Goal: Task Accomplishment & Management: Complete application form

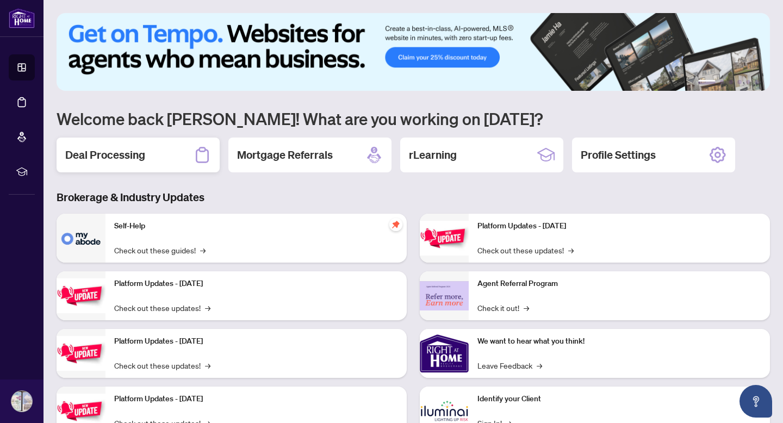
click at [111, 156] on h2 "Deal Processing" at bounding box center [105, 154] width 80 height 15
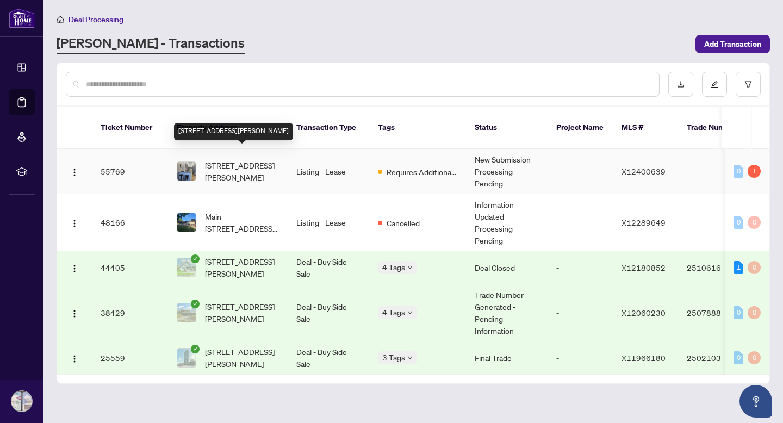
click at [235, 164] on span "[STREET_ADDRESS][PERSON_NAME]" at bounding box center [242, 171] width 74 height 24
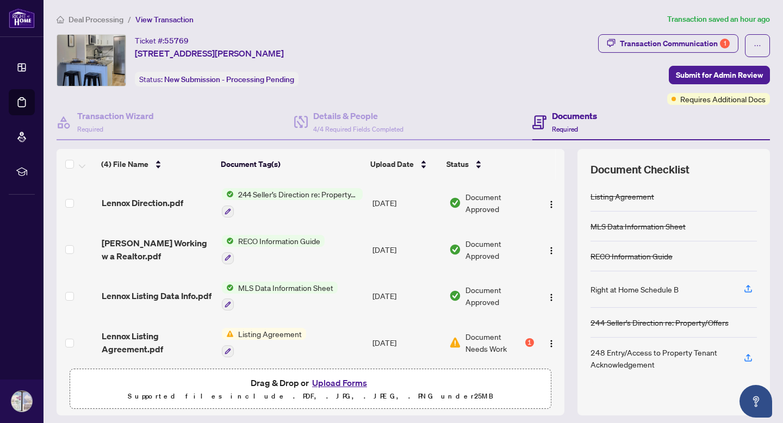
scroll to position [5, 0]
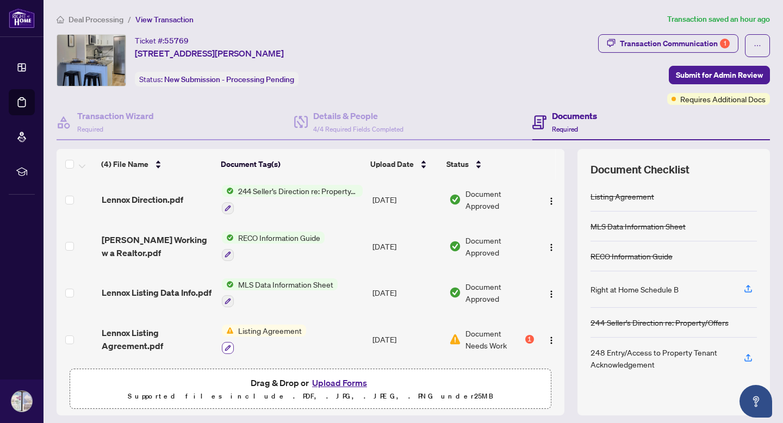
click at [227, 345] on icon "button" at bounding box center [228, 348] width 7 height 7
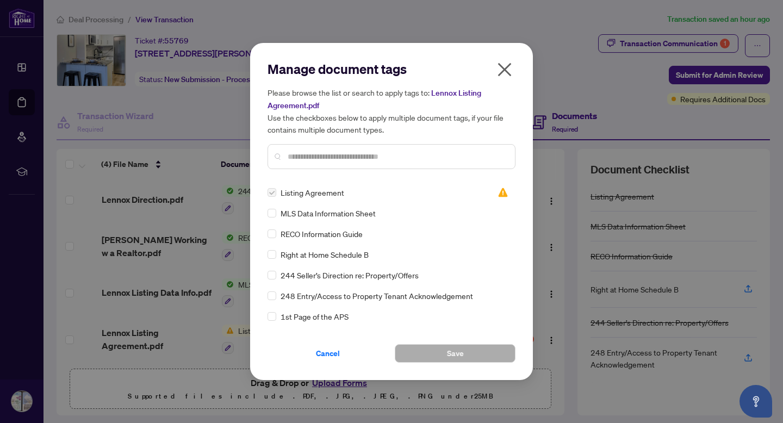
click at [507, 71] on icon "close" at bounding box center [505, 70] width 14 height 14
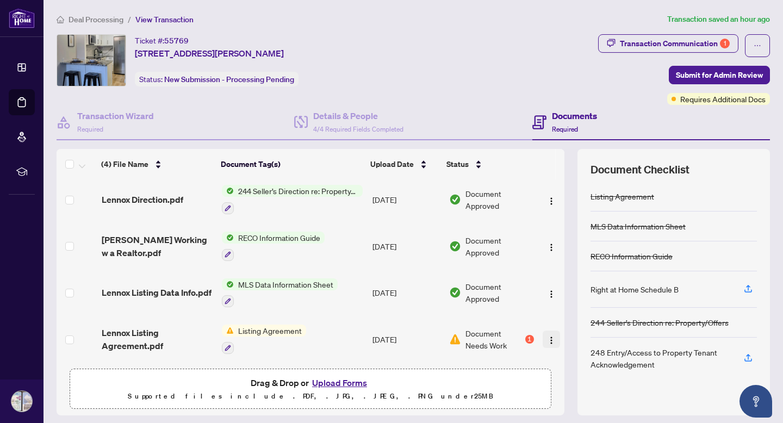
click at [548, 337] on img "button" at bounding box center [551, 340] width 9 height 9
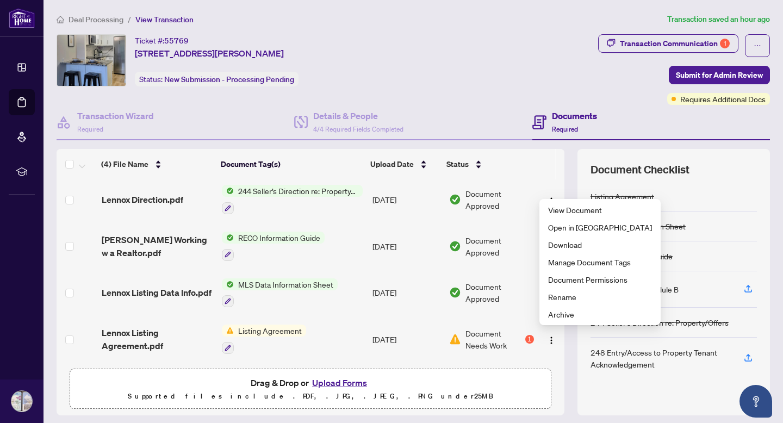
click at [639, 384] on div "Listing Agreement MLS Data Information Sheet RECO Information Guide Right at Ho…" at bounding box center [674, 292] width 166 height 221
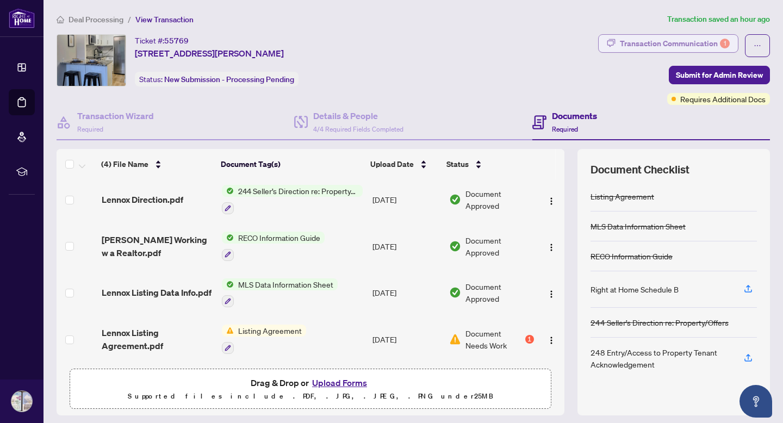
click at [659, 43] on div "Transaction Communication 1" at bounding box center [675, 43] width 110 height 17
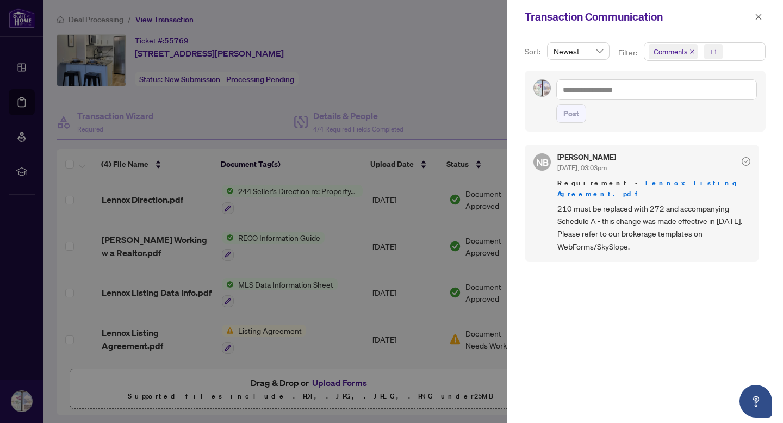
click at [442, 382] on div at bounding box center [391, 211] width 783 height 423
click at [759, 16] on icon "close" at bounding box center [759, 17] width 6 height 6
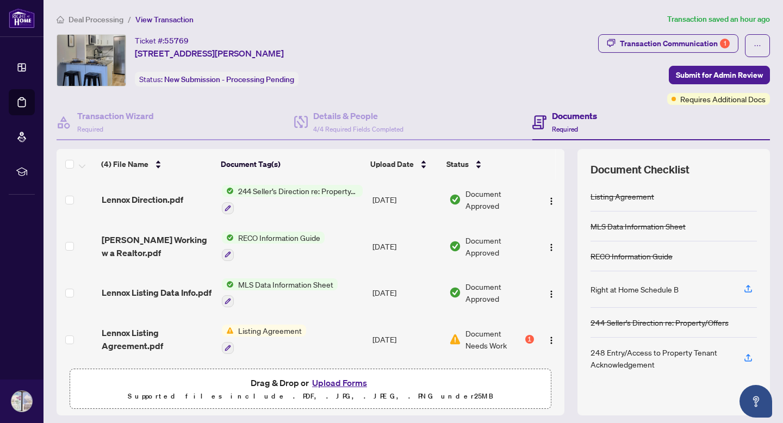
click at [342, 382] on button "Upload Forms" at bounding box center [339, 383] width 61 height 14
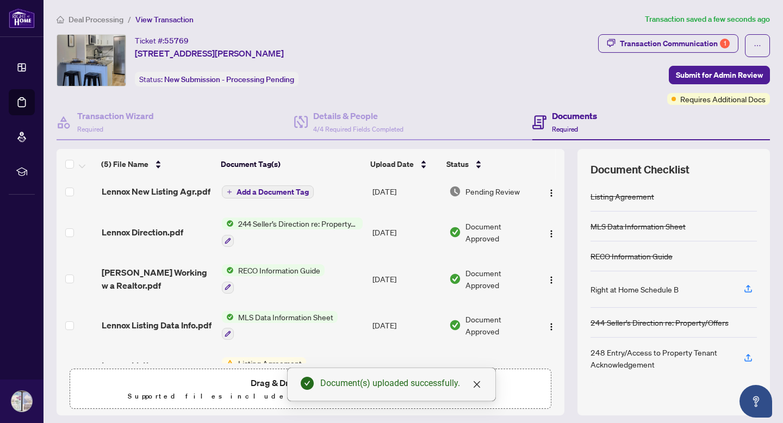
click at [227, 191] on icon "plus" at bounding box center [229, 191] width 5 height 5
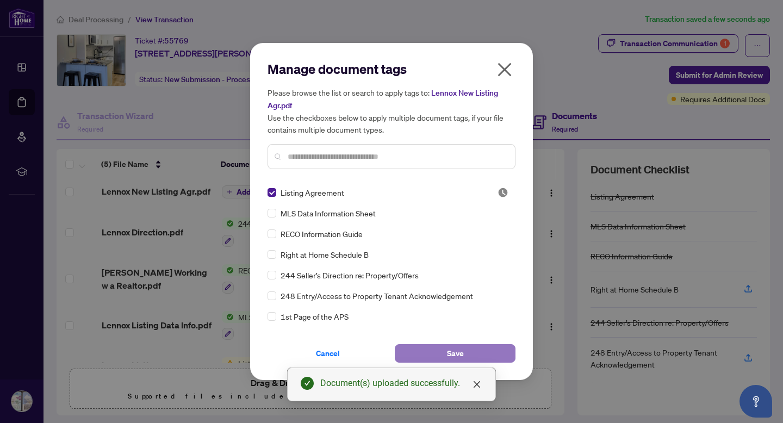
click at [478, 348] on button "Save" at bounding box center [455, 353] width 121 height 18
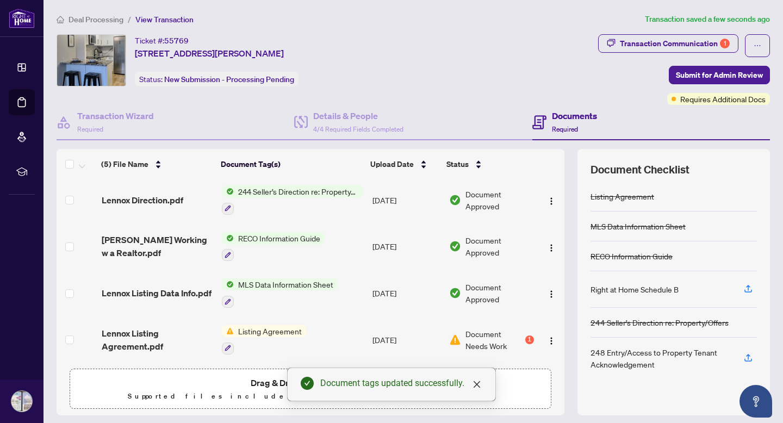
scroll to position [0, 0]
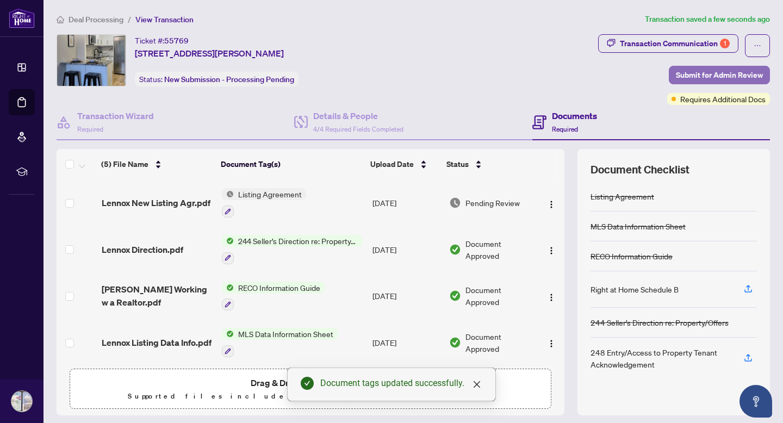
click at [733, 72] on span "Submit for Admin Review" at bounding box center [719, 74] width 87 height 17
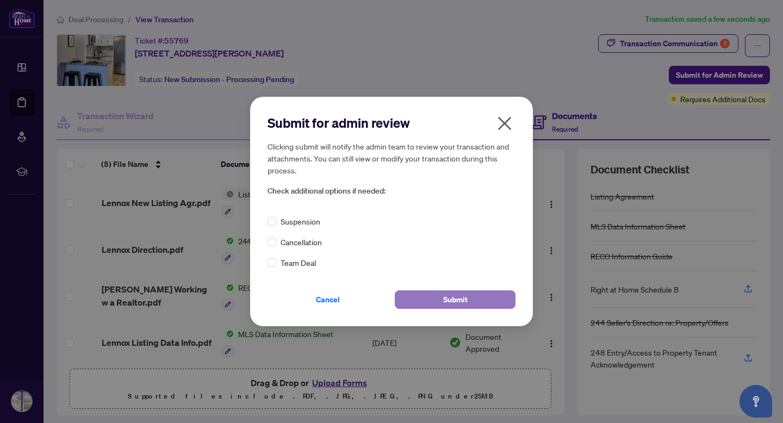
click at [455, 300] on span "Submit" at bounding box center [455, 299] width 24 height 17
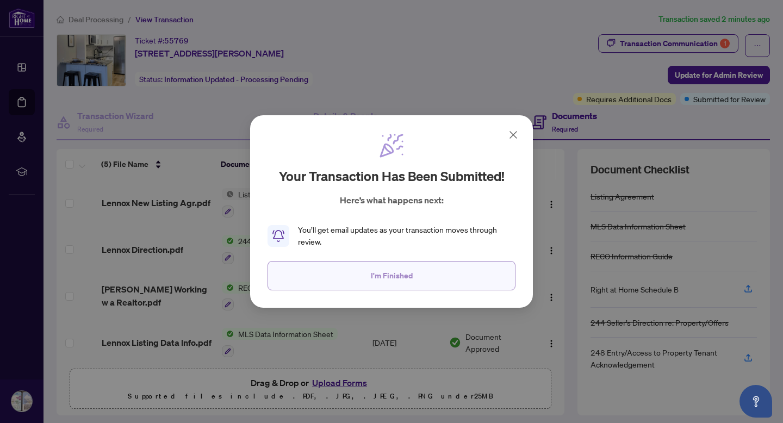
click at [371, 273] on span "I'm Finished" at bounding box center [392, 275] width 42 height 17
